Goal: Navigation & Orientation: Find specific page/section

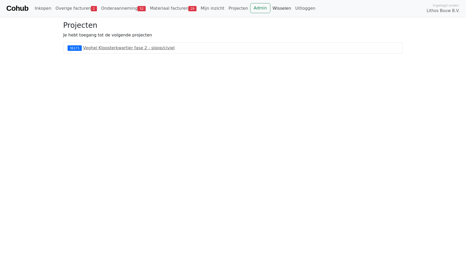
click at [270, 7] on link "Wisselen" at bounding box center [281, 8] width 23 height 10
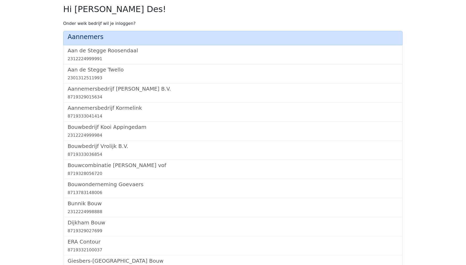
scroll to position [598, 0]
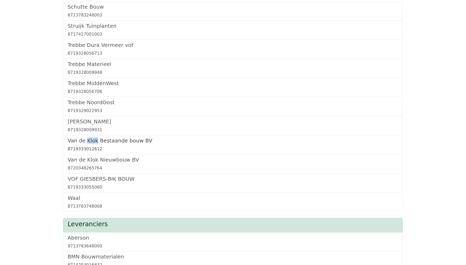
click at [101, 137] on h5 "Van de Klok Bestaande bouw BV" at bounding box center [233, 140] width 331 height 6
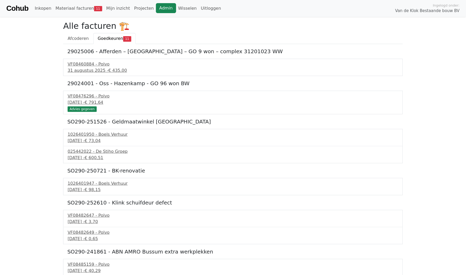
click at [159, 6] on link "Admin" at bounding box center [166, 8] width 20 height 10
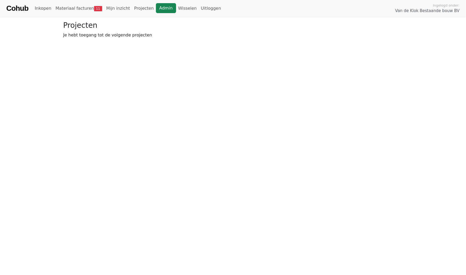
click at [160, 8] on link "Admin" at bounding box center [166, 8] width 20 height 10
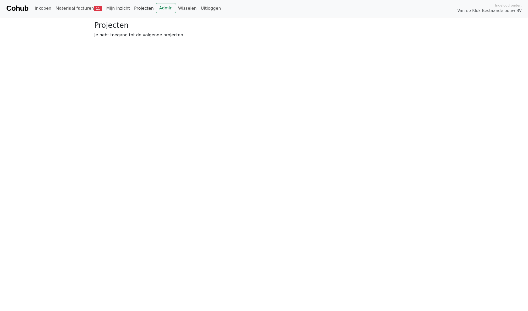
click at [142, 11] on link "Projecten" at bounding box center [144, 8] width 24 height 10
click at [160, 10] on link "Admin" at bounding box center [166, 8] width 20 height 10
